Goal: Book appointment/travel/reservation

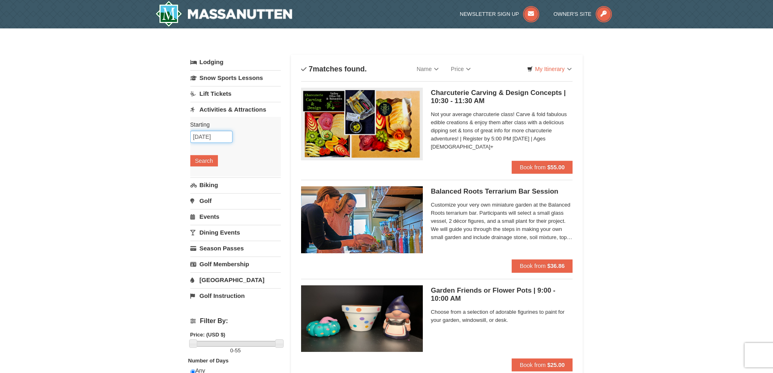
click at [231, 134] on input "[DATE]" at bounding box center [211, 137] width 42 height 12
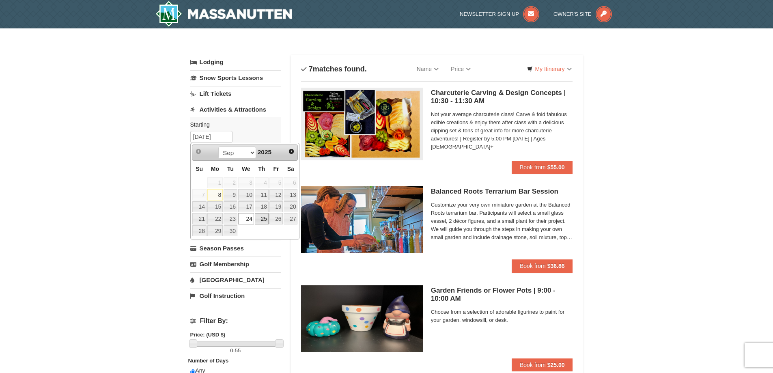
click at [265, 217] on link "25" at bounding box center [262, 218] width 14 height 11
type input "09/25/2025"
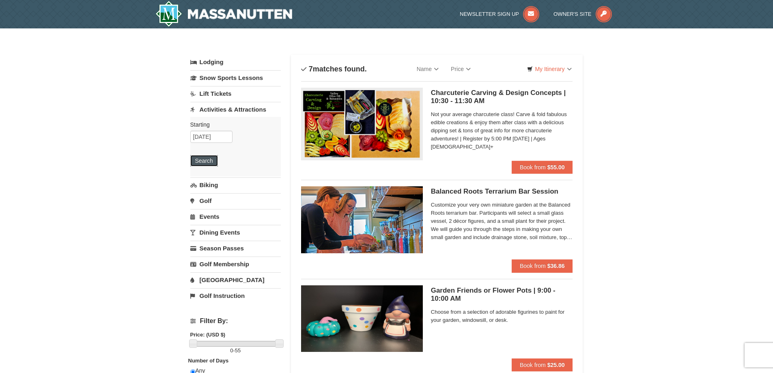
click at [206, 161] on button "Search" at bounding box center [204, 160] width 28 height 11
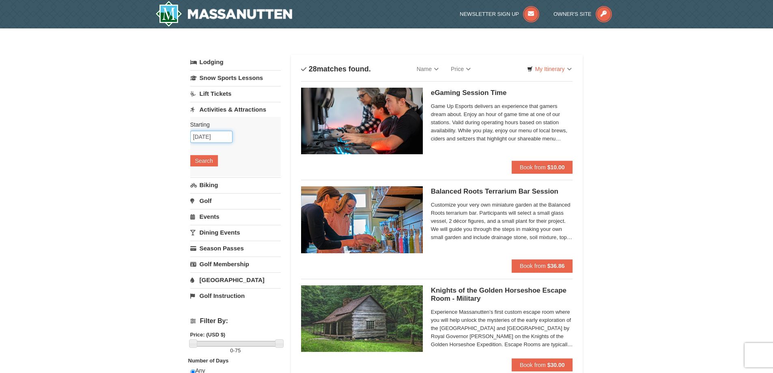
click at [225, 138] on input "09/25/2025" at bounding box center [211, 137] width 42 height 12
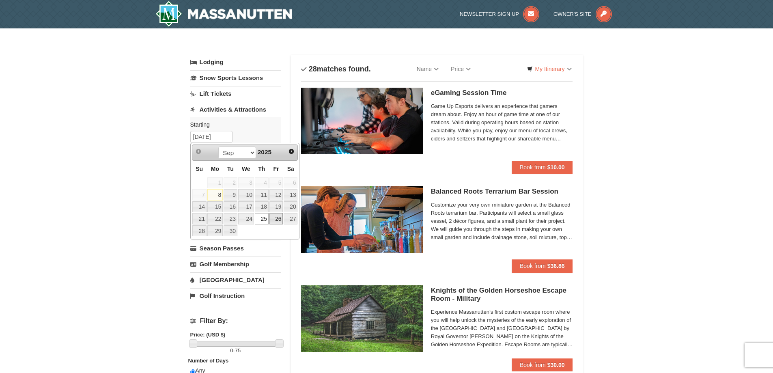
click at [277, 218] on link "26" at bounding box center [276, 218] width 14 height 11
type input "[DATE]"
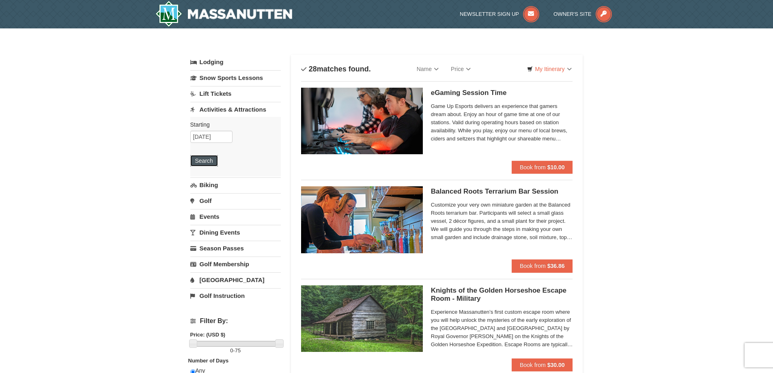
click at [201, 160] on button "Search" at bounding box center [204, 160] width 28 height 11
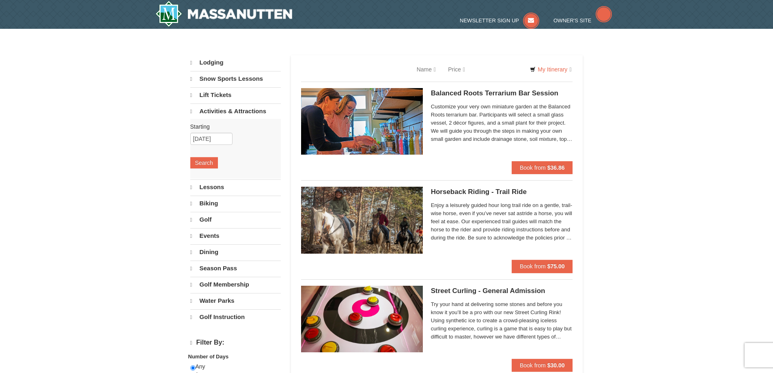
select select "9"
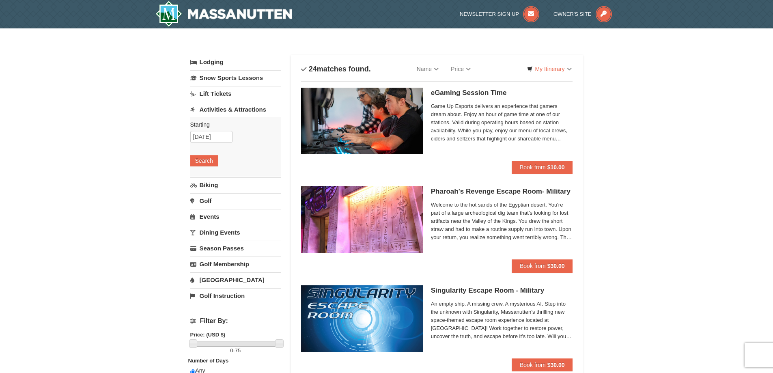
click at [225, 233] on link "Dining Events" at bounding box center [235, 232] width 91 height 15
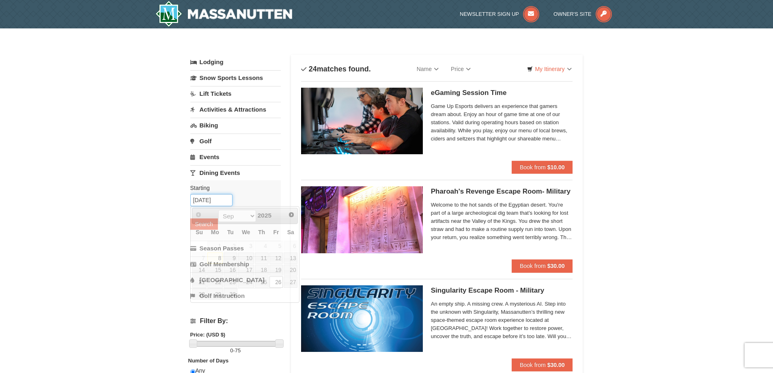
click at [230, 200] on input "[DATE]" at bounding box center [211, 200] width 42 height 12
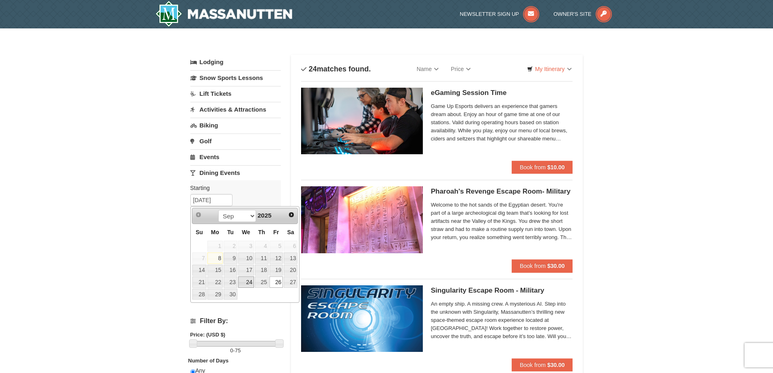
click at [247, 280] on link "24" at bounding box center [246, 281] width 16 height 11
type input "09/24/2025"
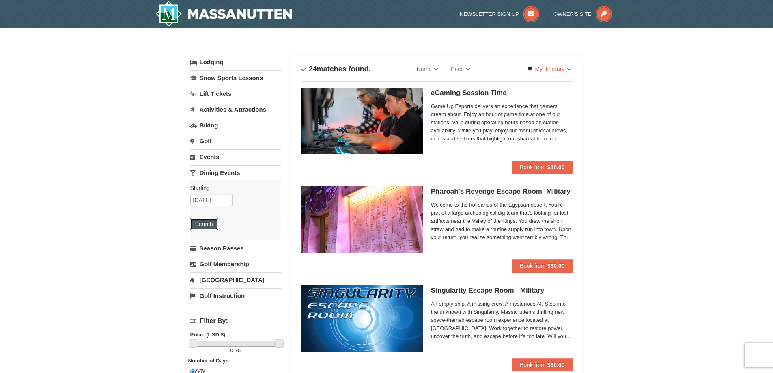
click at [211, 226] on button "Search" at bounding box center [204, 223] width 28 height 11
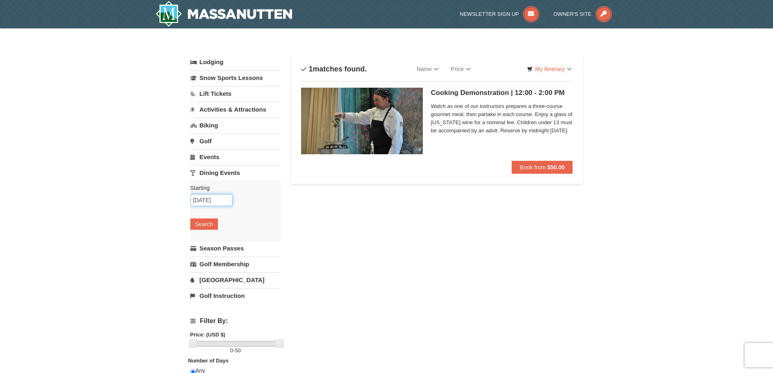
click at [217, 199] on input "[DATE]" at bounding box center [211, 200] width 42 height 12
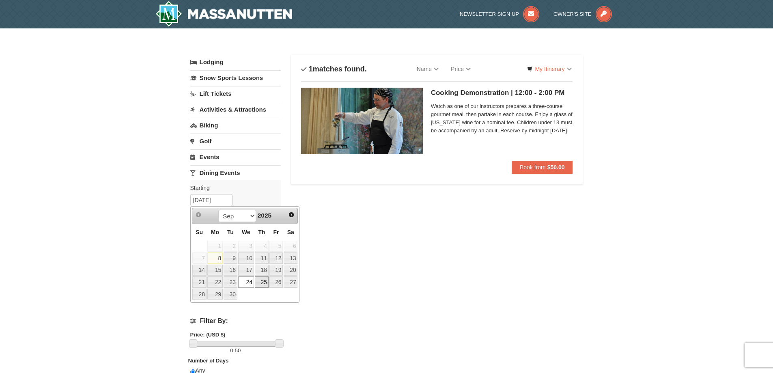
click at [265, 284] on link "25" at bounding box center [262, 281] width 14 height 11
type input "09/25/2025"
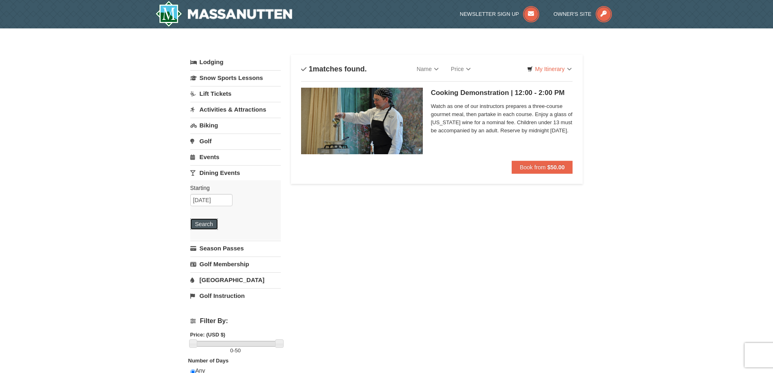
click at [201, 224] on button "Search" at bounding box center [204, 223] width 28 height 11
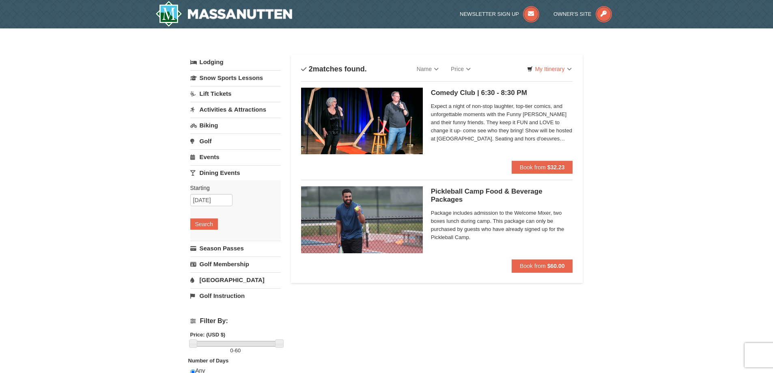
click at [233, 197] on div "Starting Please format dates MM/DD/YYYY 09/25/2025 Search" at bounding box center [235, 210] width 91 height 60
click at [230, 200] on input "09/25/2025" at bounding box center [211, 200] width 42 height 12
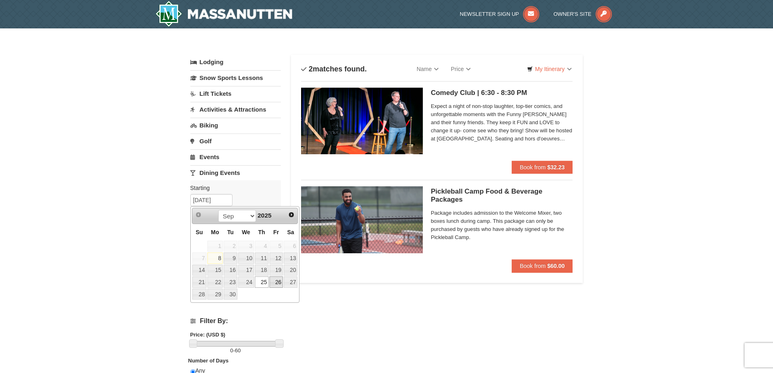
click at [276, 284] on link "26" at bounding box center [276, 281] width 14 height 11
type input "[DATE]"
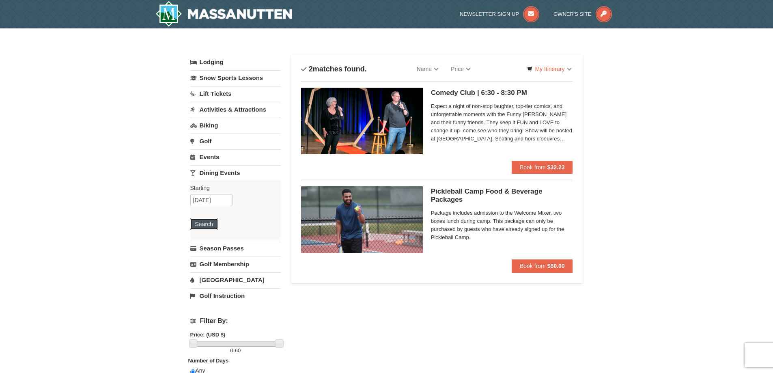
click at [207, 225] on button "Search" at bounding box center [204, 223] width 28 height 11
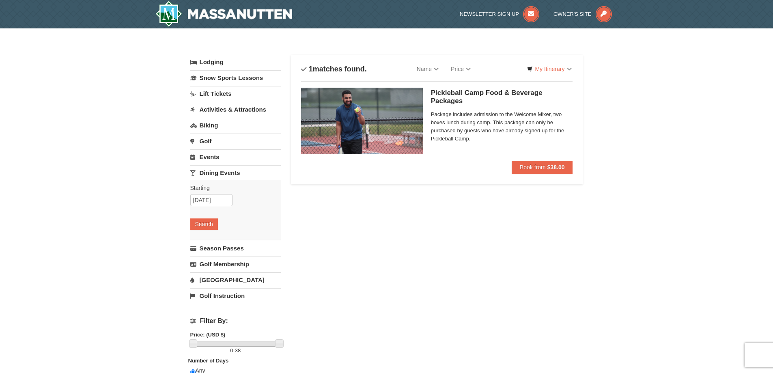
click at [218, 109] on link "Activities & Attractions" at bounding box center [235, 109] width 91 height 15
click at [218, 137] on input "[DATE]" at bounding box center [211, 137] width 42 height 12
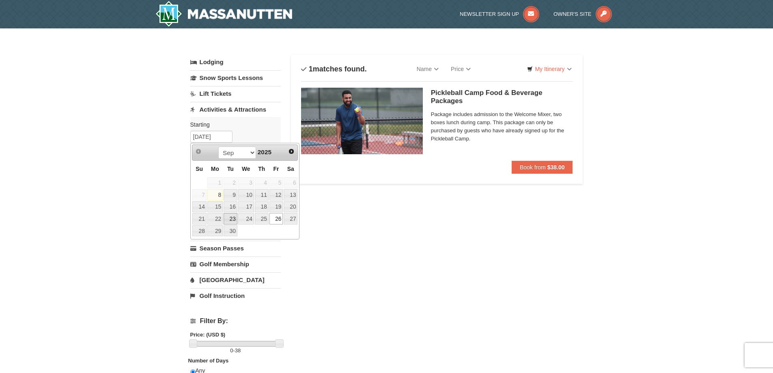
click at [228, 220] on link "23" at bounding box center [231, 218] width 14 height 11
type input "09/23/2025"
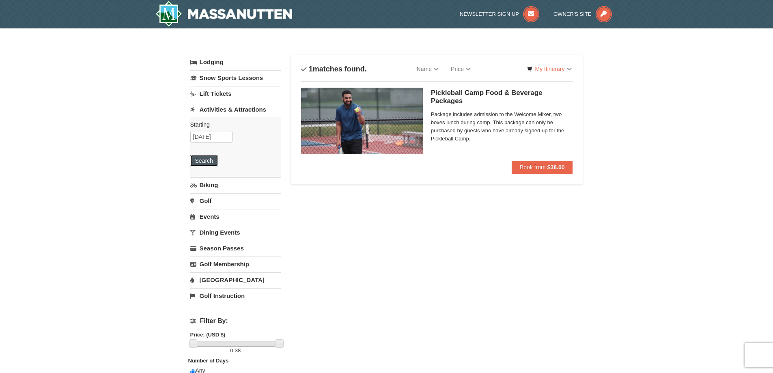
click at [201, 162] on button "Search" at bounding box center [204, 160] width 28 height 11
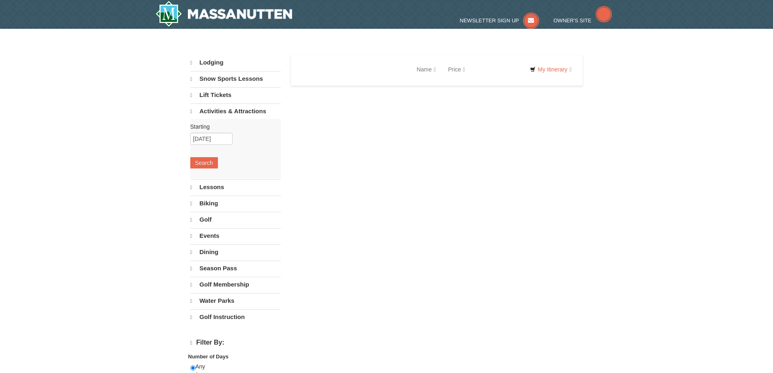
select select "9"
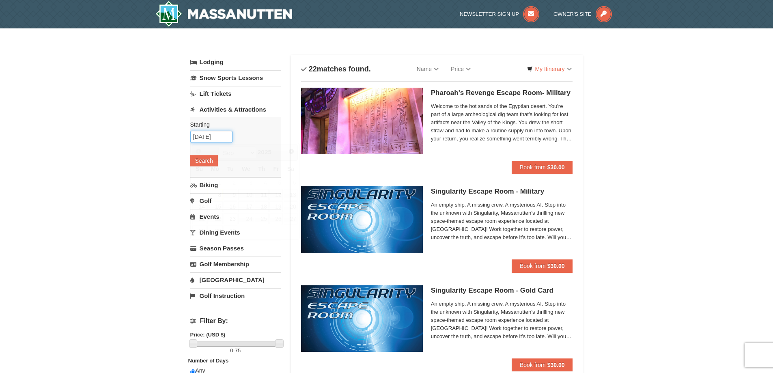
click at [222, 136] on input "09/23/2025" at bounding box center [211, 137] width 42 height 12
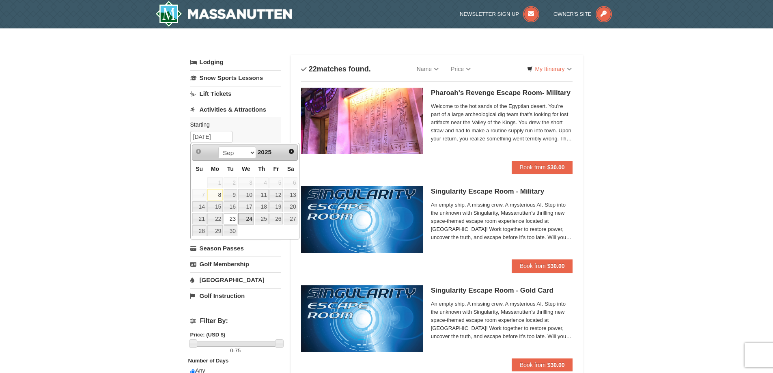
click at [252, 219] on link "24" at bounding box center [246, 218] width 16 height 11
type input "09/24/2025"
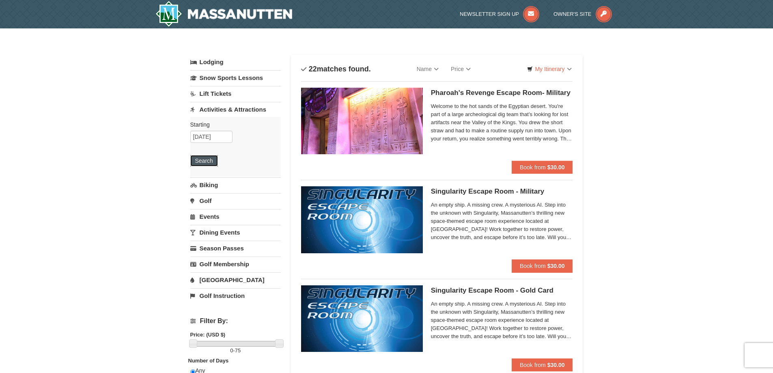
click at [203, 160] on button "Search" at bounding box center [204, 160] width 28 height 11
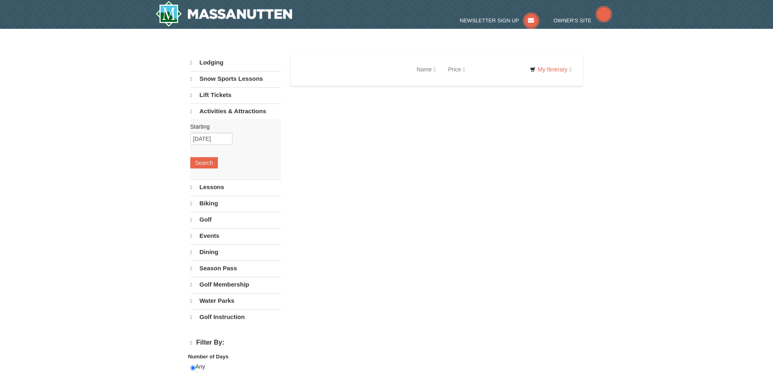
select select "9"
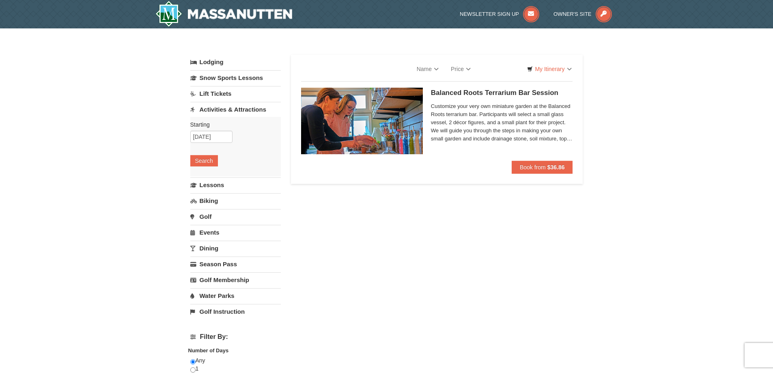
select select "9"
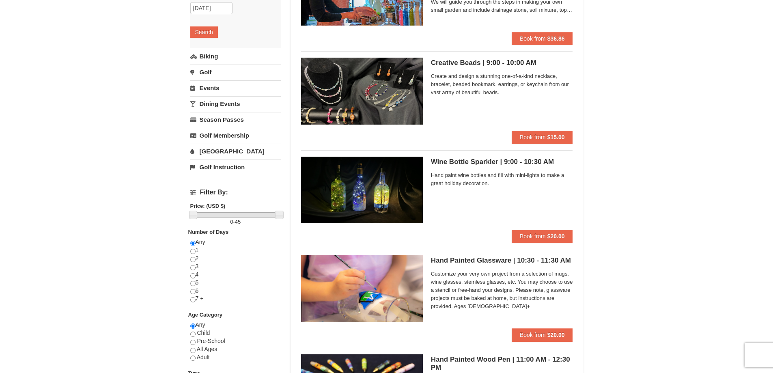
scroll to position [162, 0]
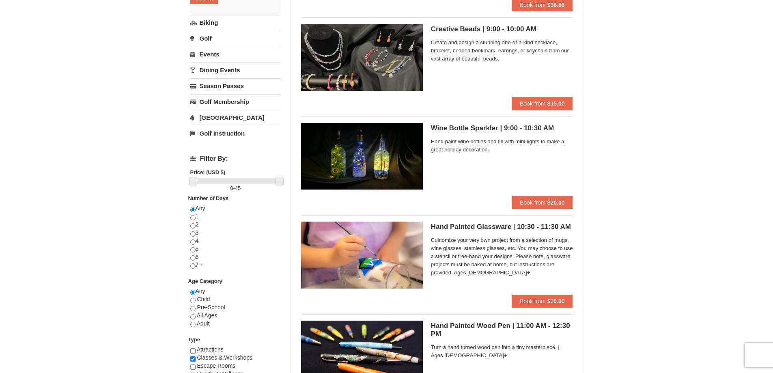
click at [465, 227] on h5 "Hand Painted Glassware | 10:30 - 11:30 AM Massanutten Classes and Workshops" at bounding box center [502, 227] width 142 height 8
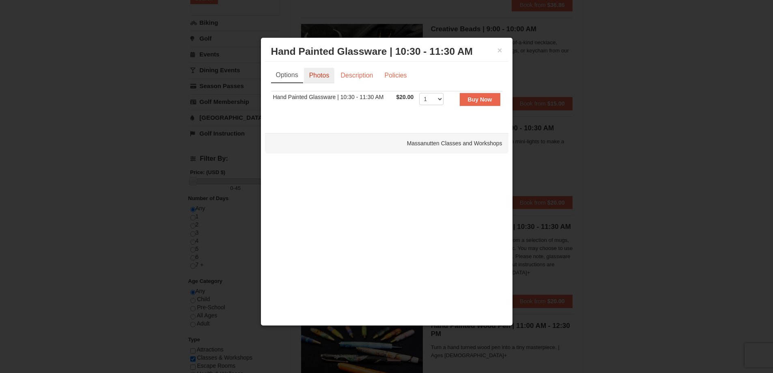
click at [318, 75] on link "Photos" at bounding box center [319, 75] width 31 height 15
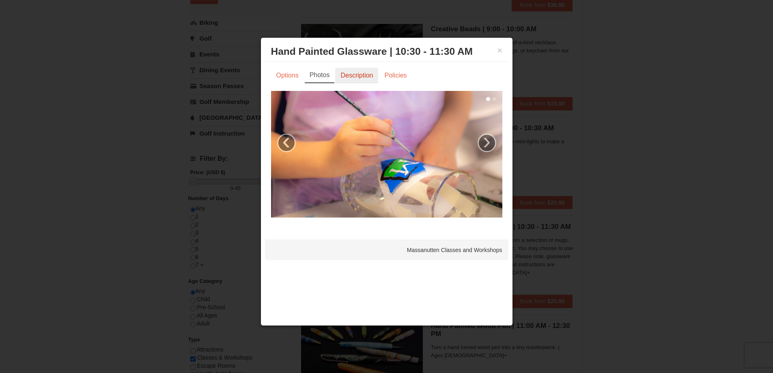
click at [356, 73] on link "Description" at bounding box center [356, 75] width 43 height 15
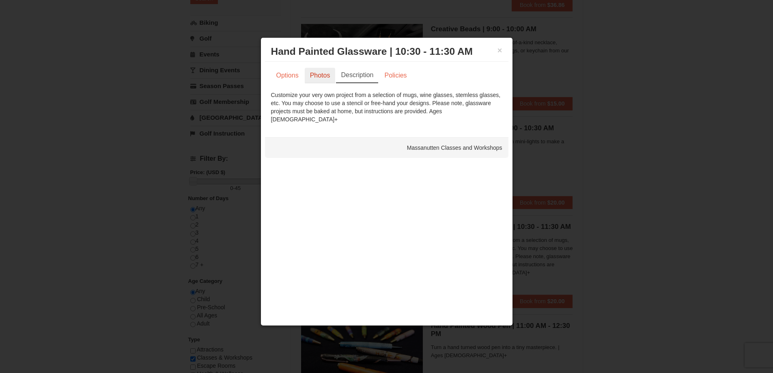
click at [323, 73] on link "Photos" at bounding box center [320, 75] width 31 height 15
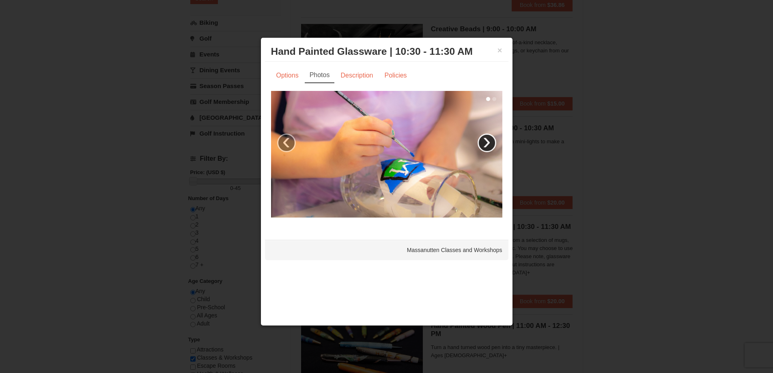
click at [487, 141] on link "›" at bounding box center [487, 143] width 19 height 19
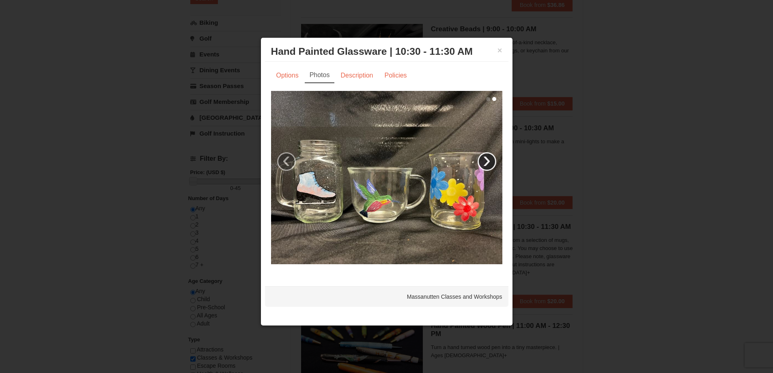
click at [491, 163] on link "›" at bounding box center [487, 161] width 19 height 19
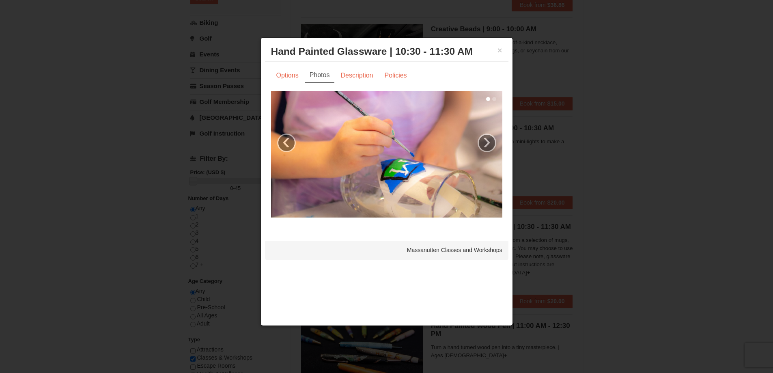
click at [491, 163] on img at bounding box center [386, 154] width 231 height 127
click at [492, 142] on link "›" at bounding box center [487, 143] width 19 height 19
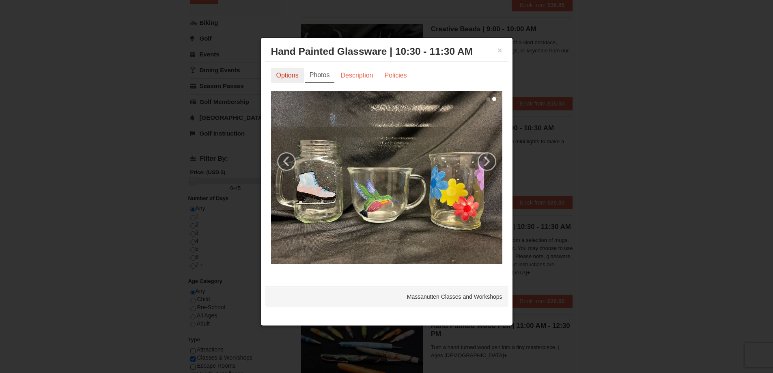
click at [286, 75] on link "Options" at bounding box center [287, 75] width 33 height 15
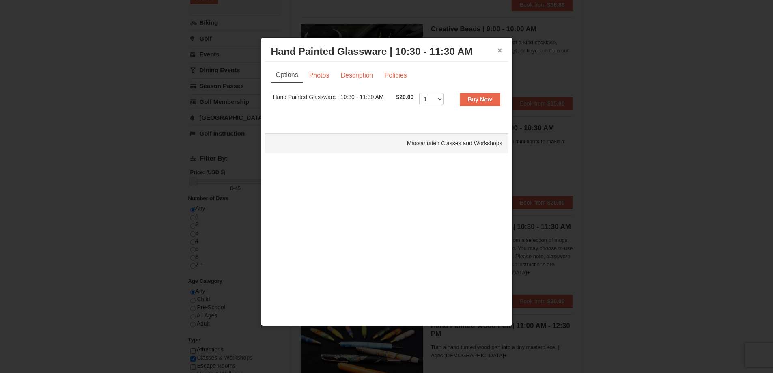
click at [498, 52] on button "×" at bounding box center [500, 50] width 5 height 8
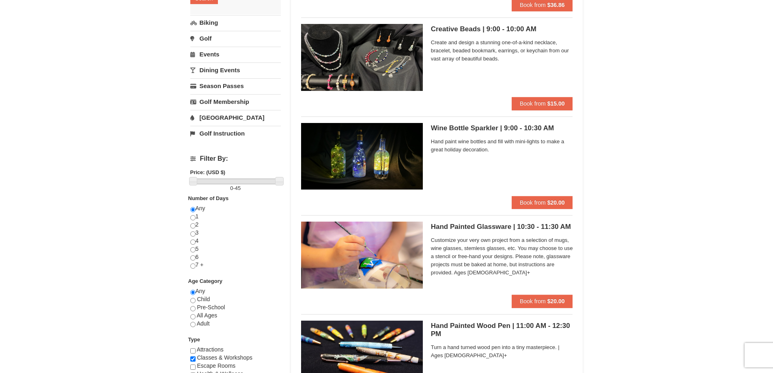
click at [390, 155] on img at bounding box center [362, 156] width 122 height 67
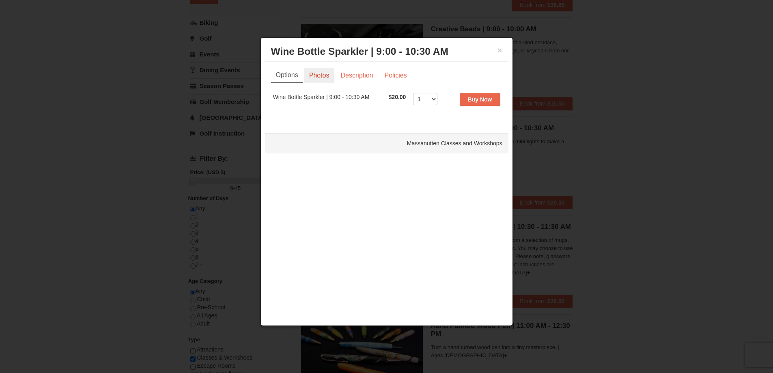
click at [318, 75] on link "Photos" at bounding box center [319, 75] width 31 height 15
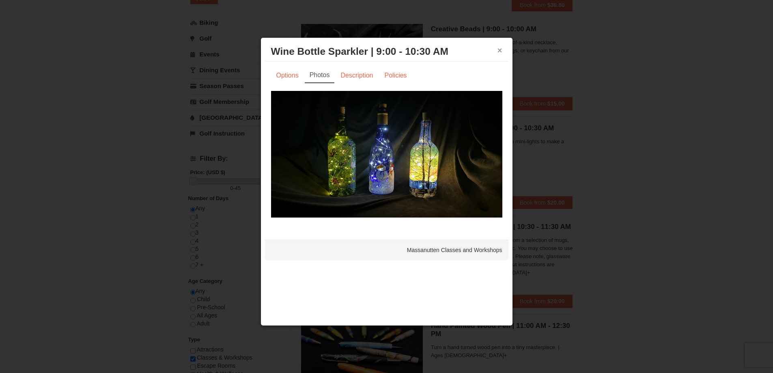
click at [501, 49] on button "×" at bounding box center [500, 50] width 5 height 8
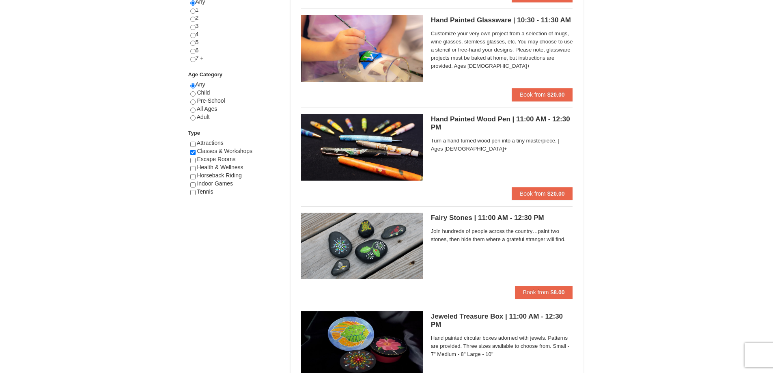
scroll to position [406, 0]
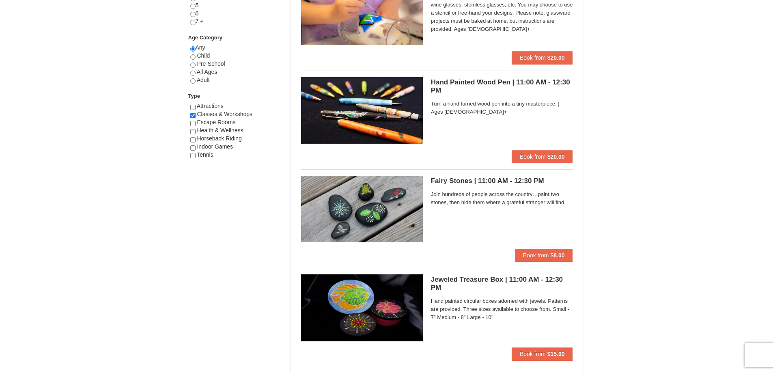
click at [461, 181] on h5 "Fairy Stones | 11:00 AM - 12:30 PM Massanutten Classes and Workshops" at bounding box center [502, 181] width 142 height 8
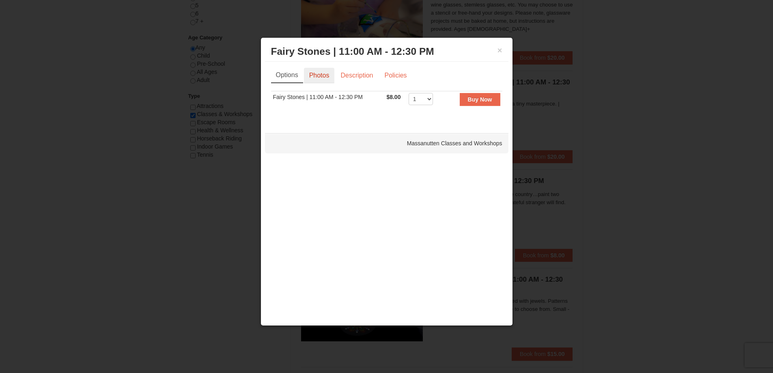
click at [317, 73] on link "Photos" at bounding box center [319, 75] width 31 height 15
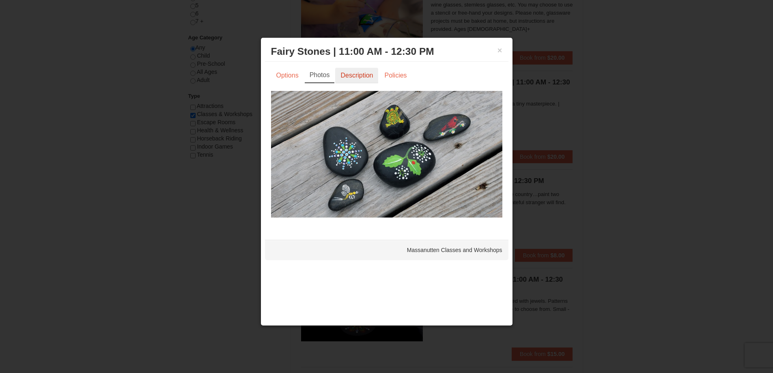
click at [354, 73] on link "Description" at bounding box center [356, 75] width 43 height 15
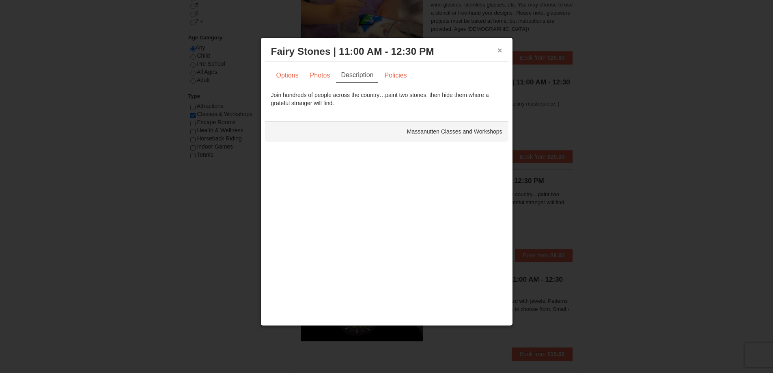
click at [498, 51] on button "×" at bounding box center [500, 50] width 5 height 8
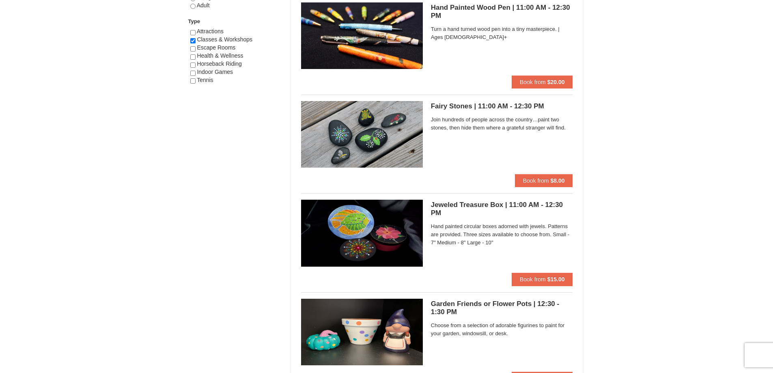
scroll to position [487, 0]
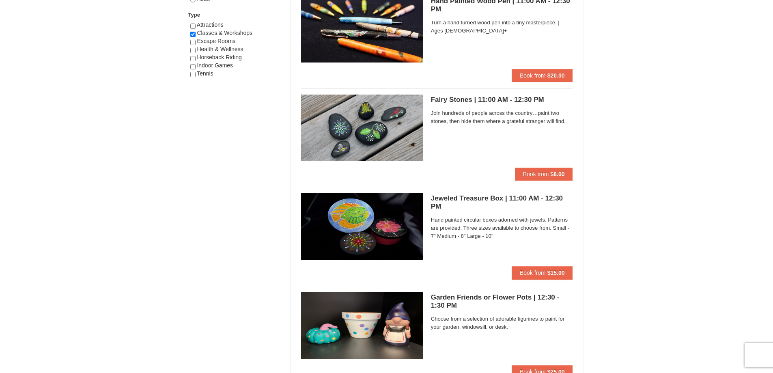
click at [456, 198] on h5 "Jeweled Treasure Box | 11:00 AM - 12:30 PM Massanutten Classes and Workshops" at bounding box center [502, 202] width 142 height 16
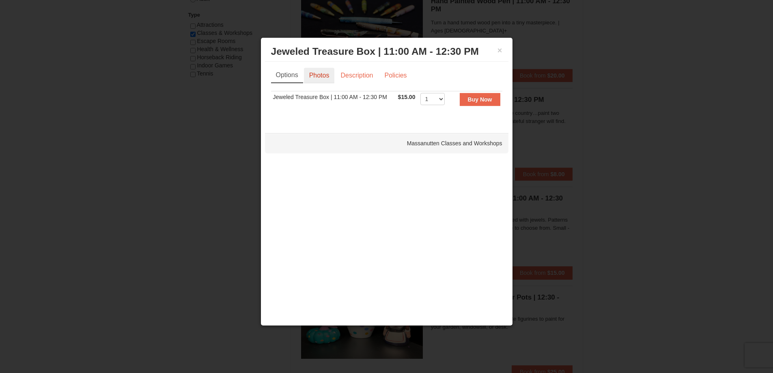
click at [321, 75] on link "Photos" at bounding box center [319, 75] width 31 height 15
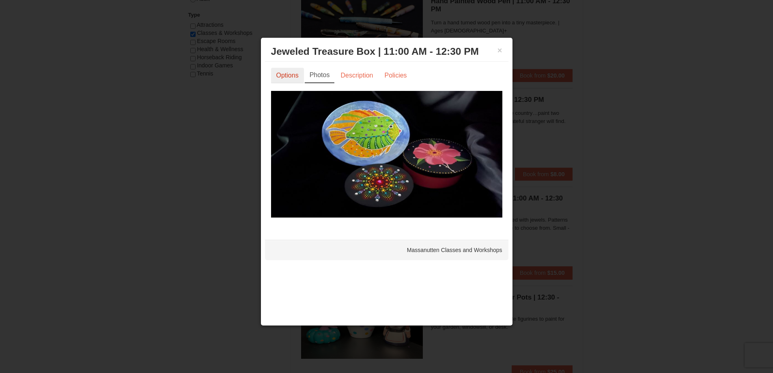
click at [291, 78] on link "Options" at bounding box center [287, 75] width 33 height 15
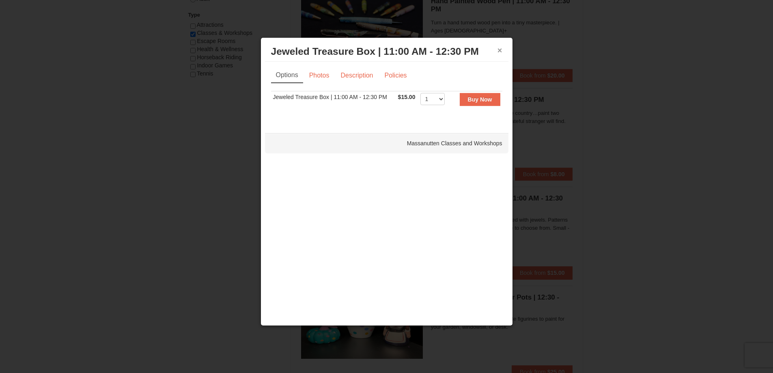
click at [498, 49] on button "×" at bounding box center [500, 50] width 5 height 8
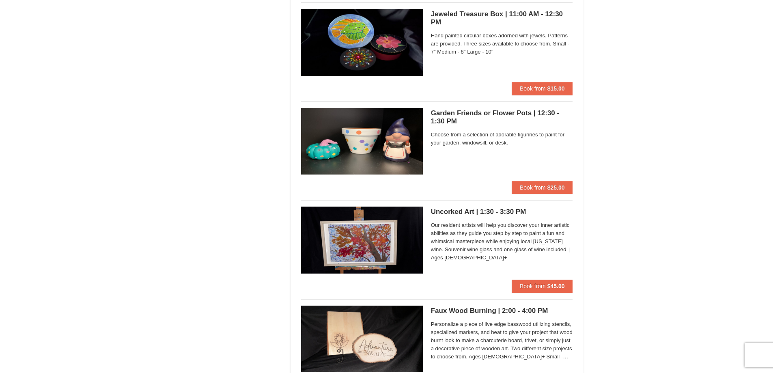
scroll to position [690, 0]
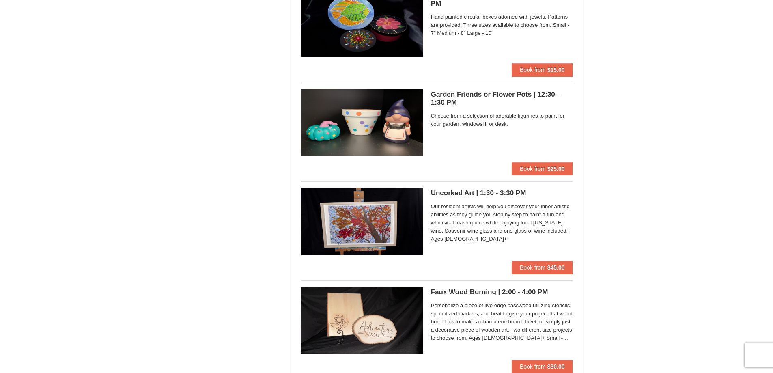
click at [461, 191] on h5 "Uncorked Art | 1:30 - 3:30 PM Massanutten Classes and Workshops" at bounding box center [502, 193] width 142 height 8
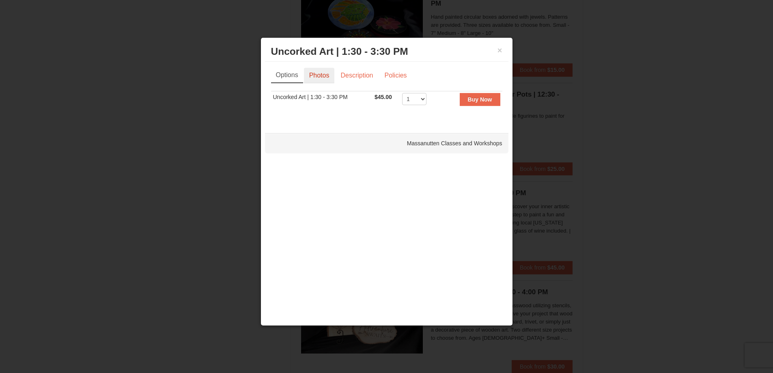
click at [312, 71] on link "Photos" at bounding box center [319, 75] width 31 height 15
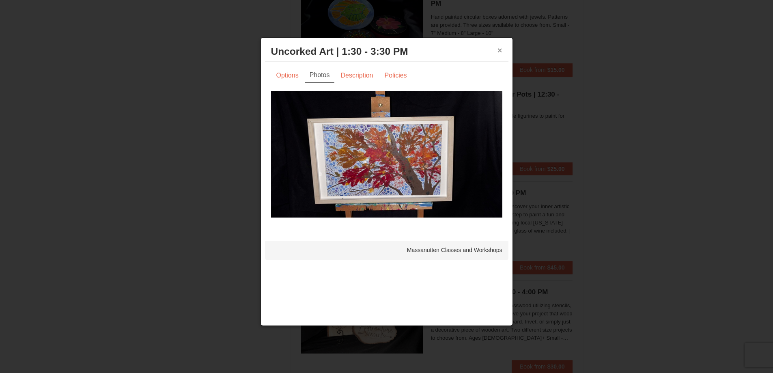
click at [501, 51] on button "×" at bounding box center [500, 50] width 5 height 8
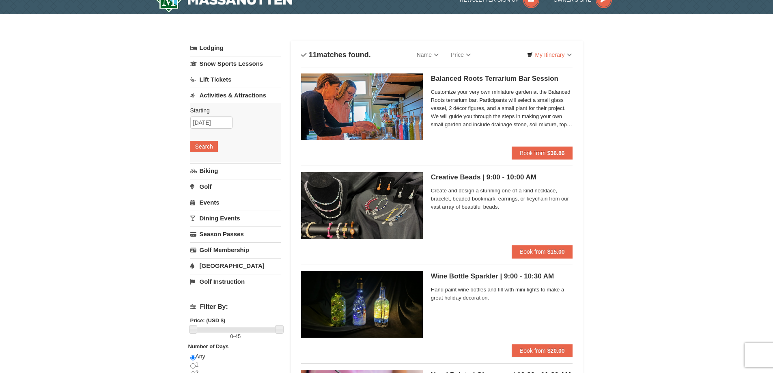
scroll to position [0, 0]
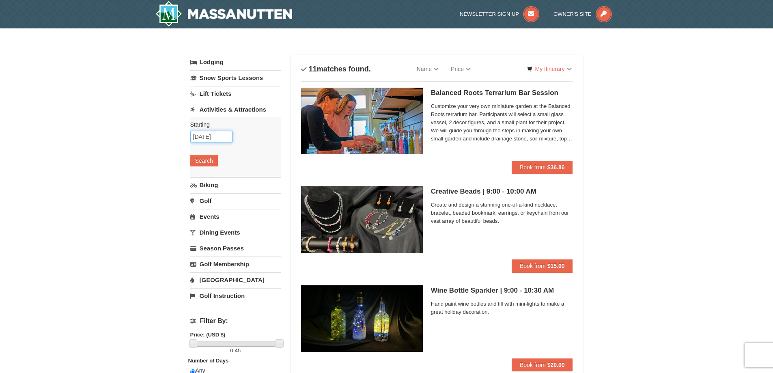
click at [225, 135] on input "[DATE]" at bounding box center [211, 137] width 42 height 12
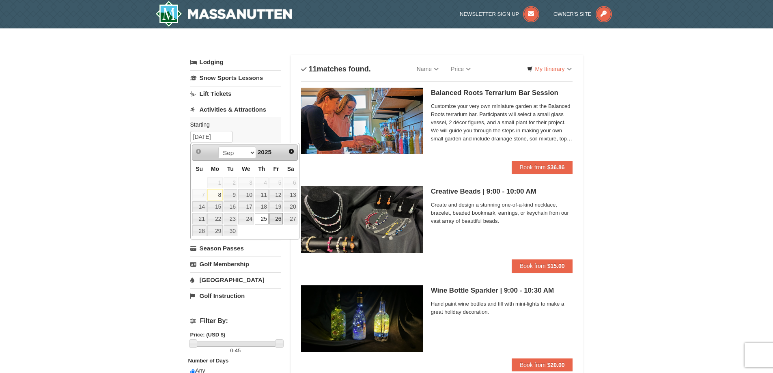
click at [281, 218] on link "26" at bounding box center [276, 218] width 14 height 11
type input "09/26/2025"
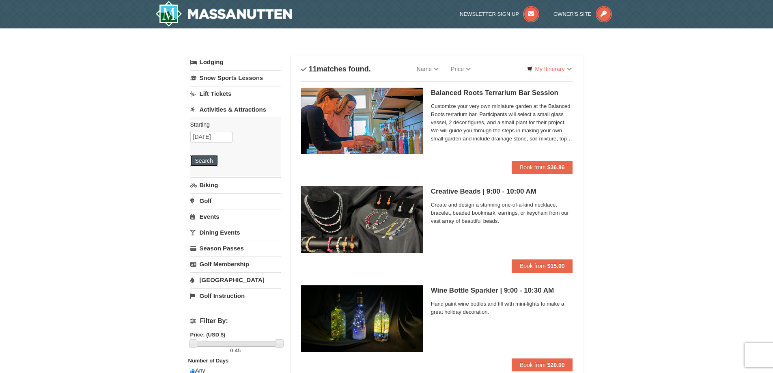
click at [206, 161] on button "Search" at bounding box center [204, 160] width 28 height 11
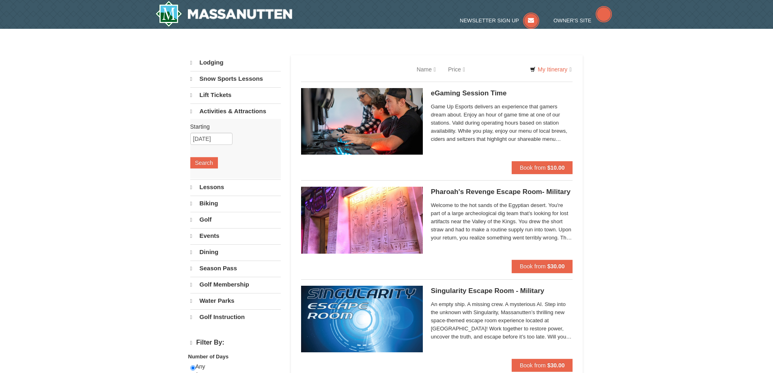
select select "9"
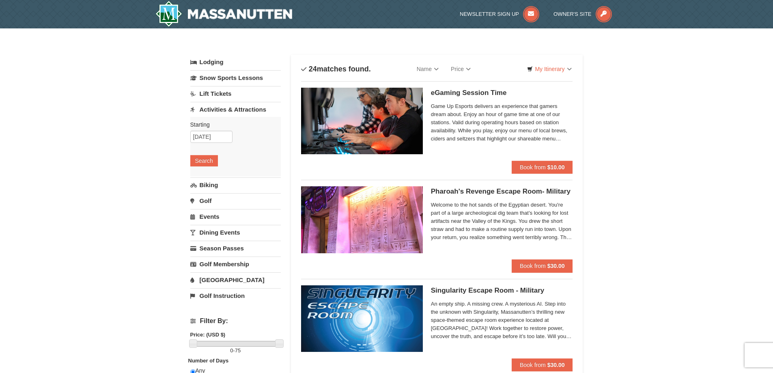
click at [217, 231] on link "Dining Events" at bounding box center [235, 232] width 91 height 15
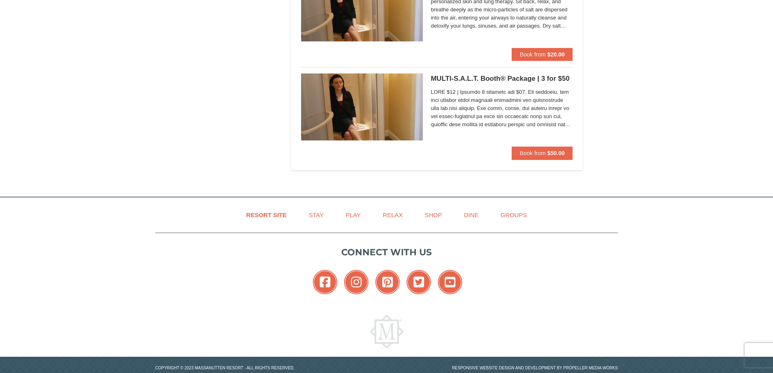
scroll to position [2304, 0]
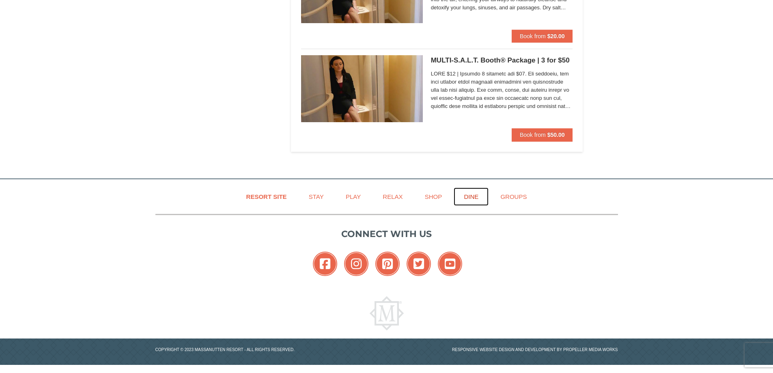
click at [472, 197] on link "Dine" at bounding box center [471, 196] width 35 height 18
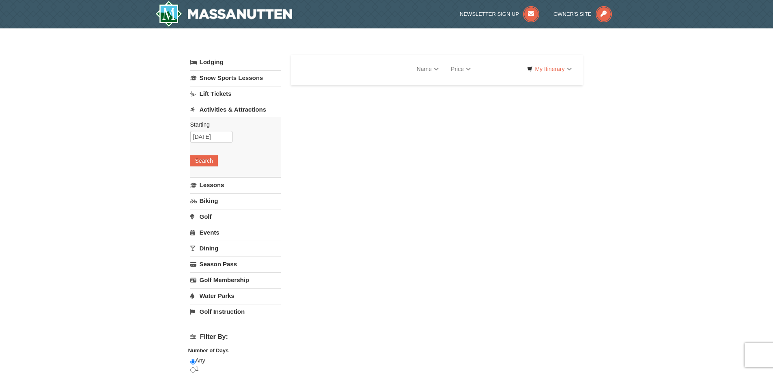
select select "9"
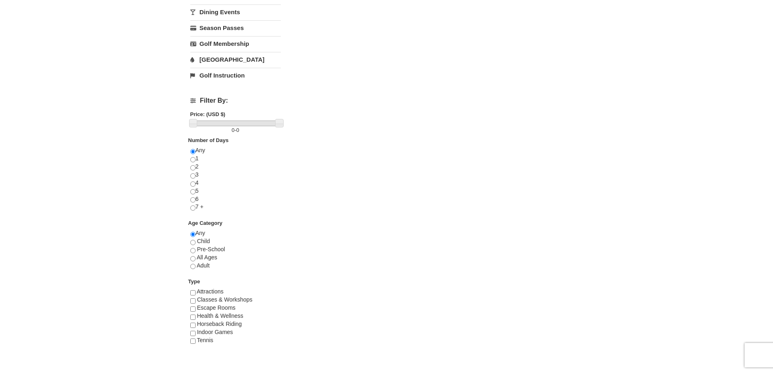
scroll to position [203, 0]
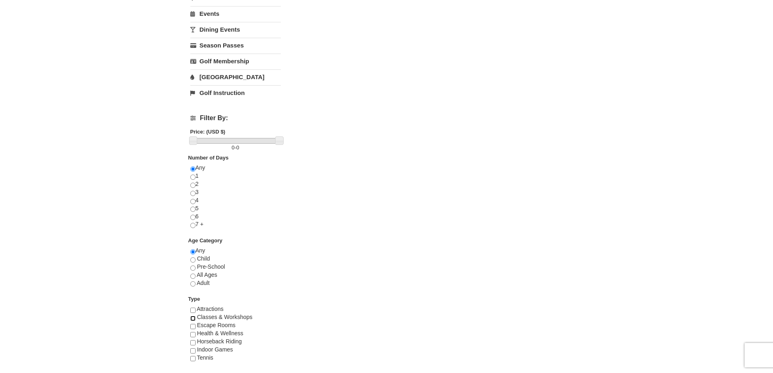
click at [193, 318] on input "checkbox" at bounding box center [192, 318] width 5 height 5
checkbox input "true"
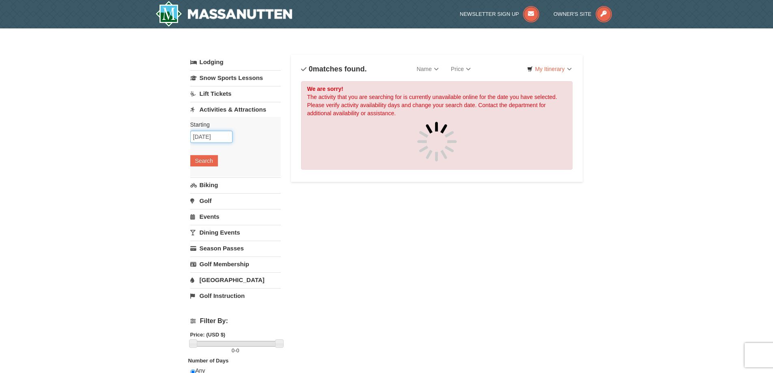
click at [225, 137] on input "[DATE]" at bounding box center [211, 137] width 42 height 12
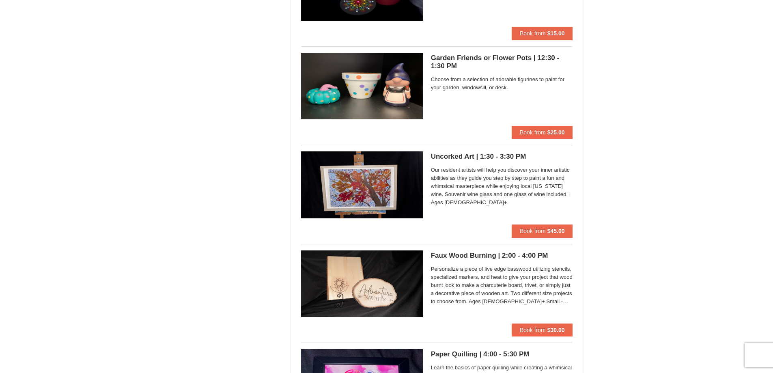
scroll to position [731, 0]
